Goal: Information Seeking & Learning: Understand process/instructions

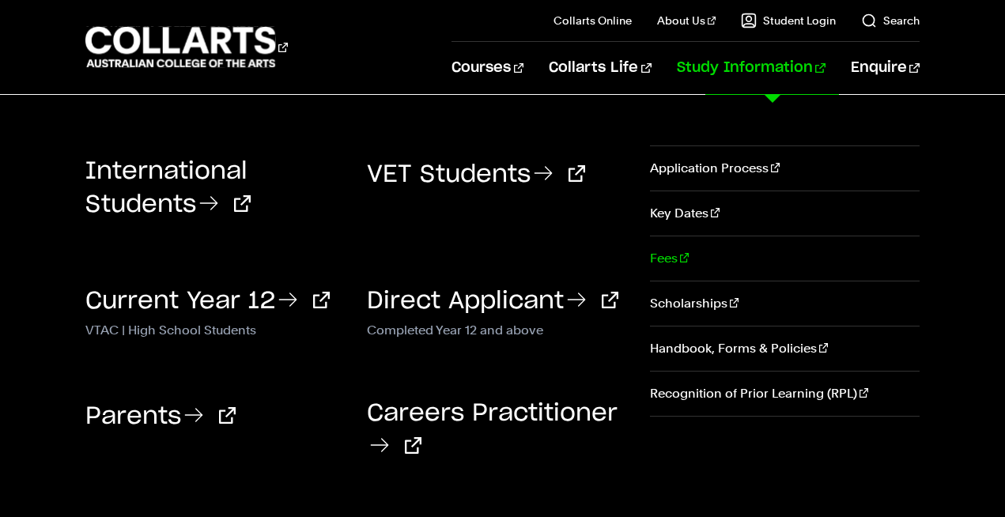
click at [661, 259] on link "Fees" at bounding box center [785, 258] width 270 height 44
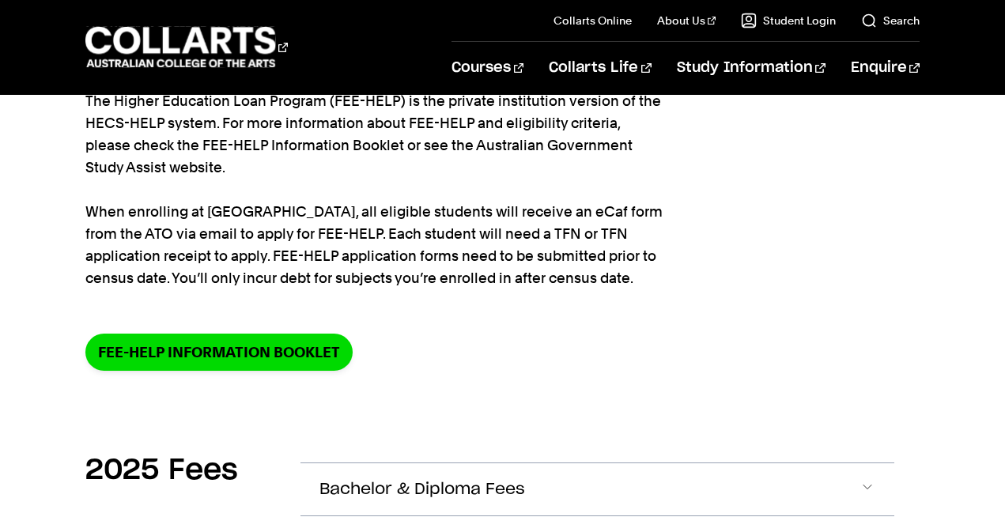
scroll to position [271, 0]
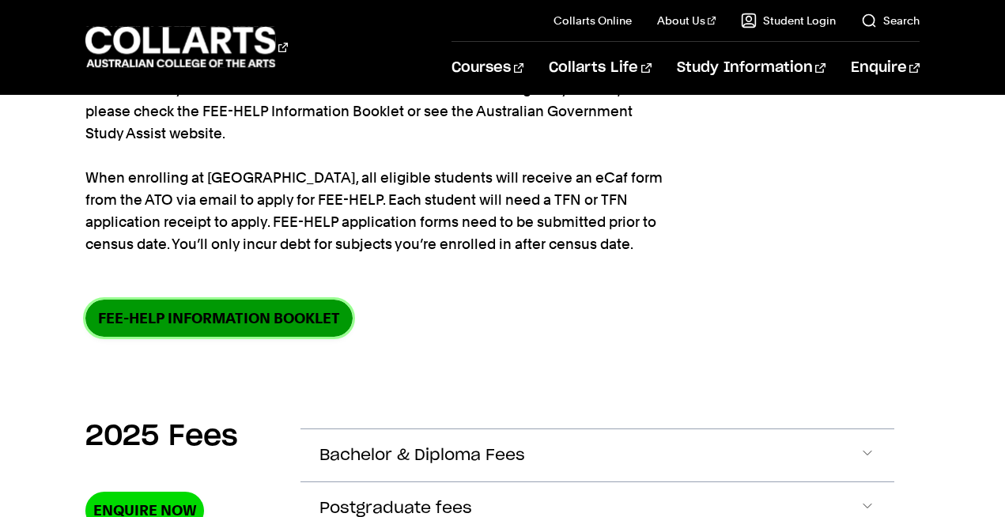
click at [236, 319] on link "FEE-HELP information booklet" at bounding box center [218, 318] width 267 height 37
